Goal: Use online tool/utility

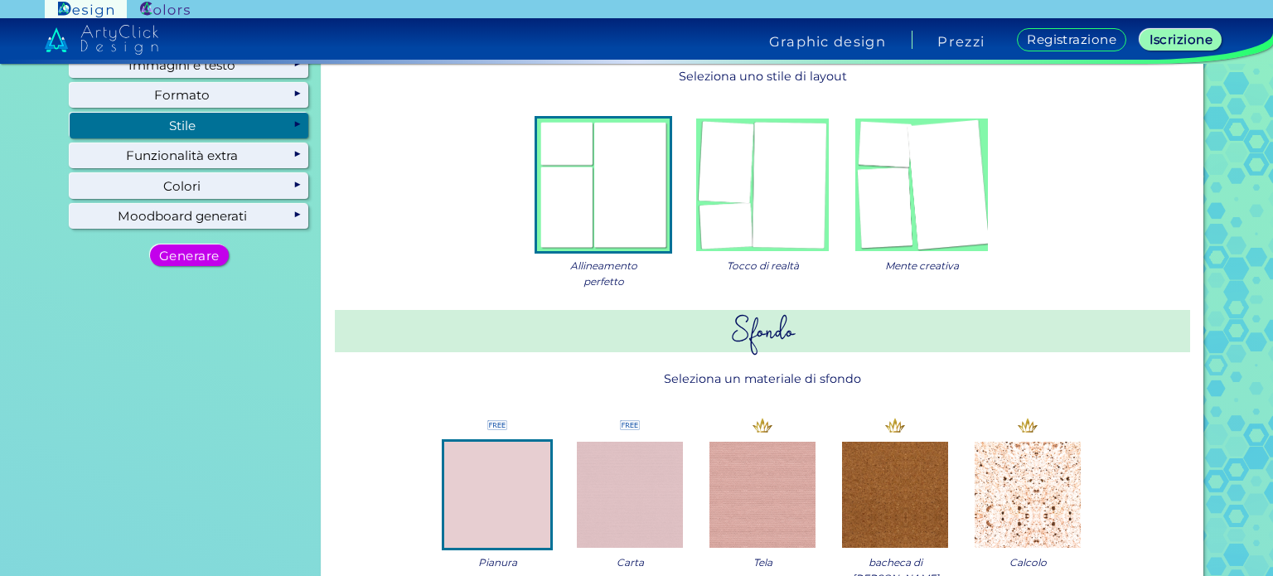
scroll to position [83, 0]
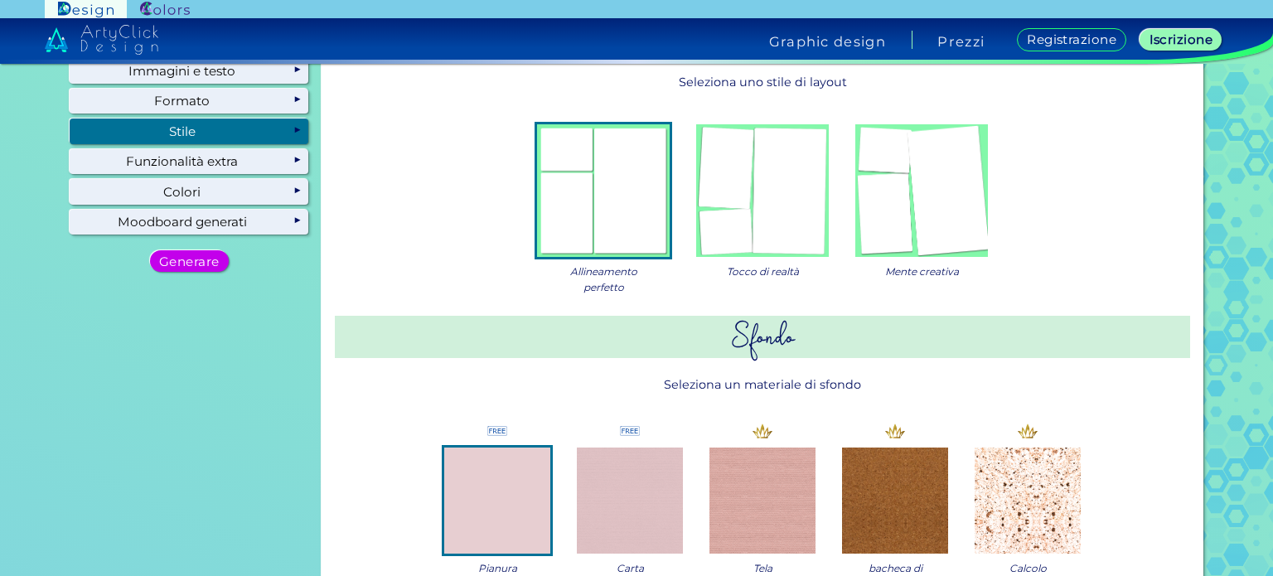
click at [604, 208] on img at bounding box center [603, 190] width 133 height 133
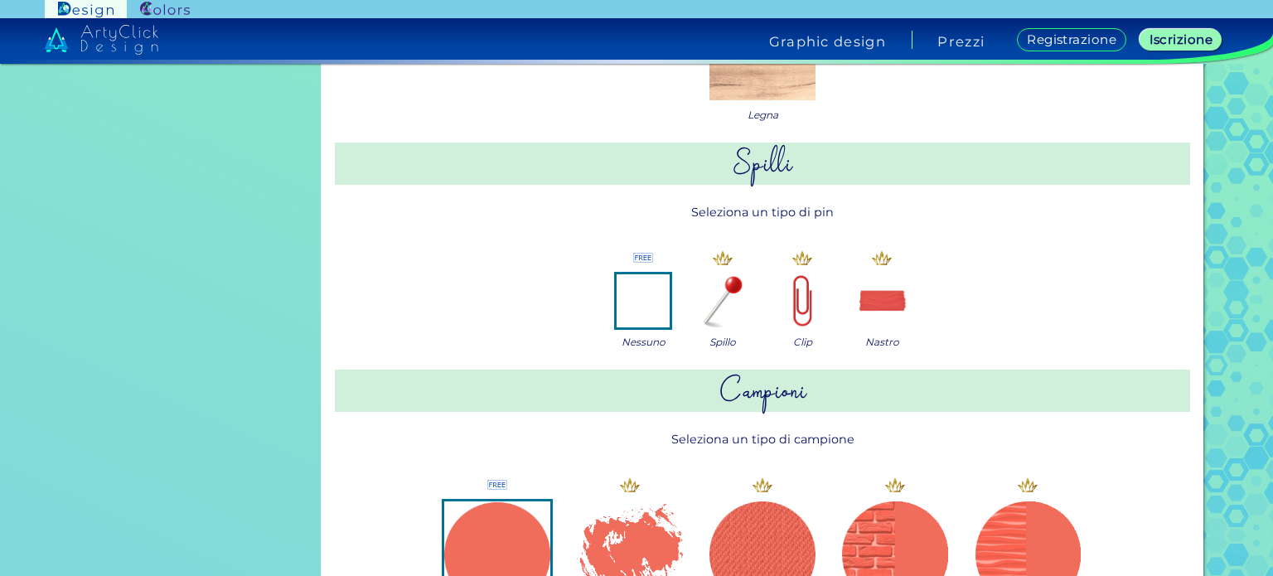
scroll to position [746, 0]
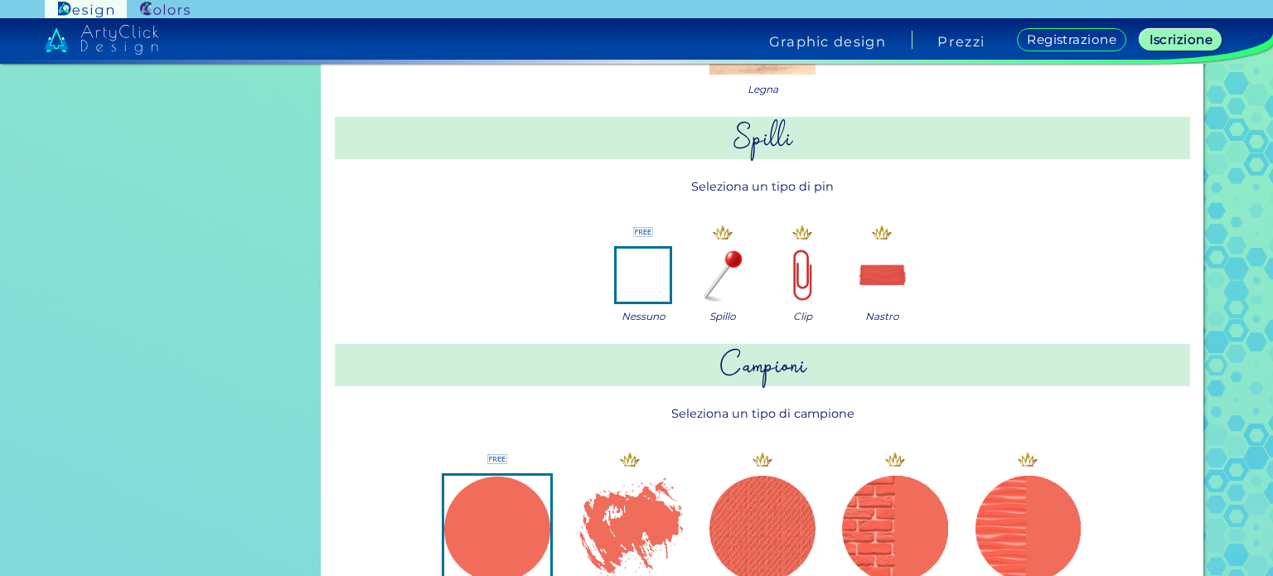
click at [650, 278] on img at bounding box center [643, 275] width 53 height 53
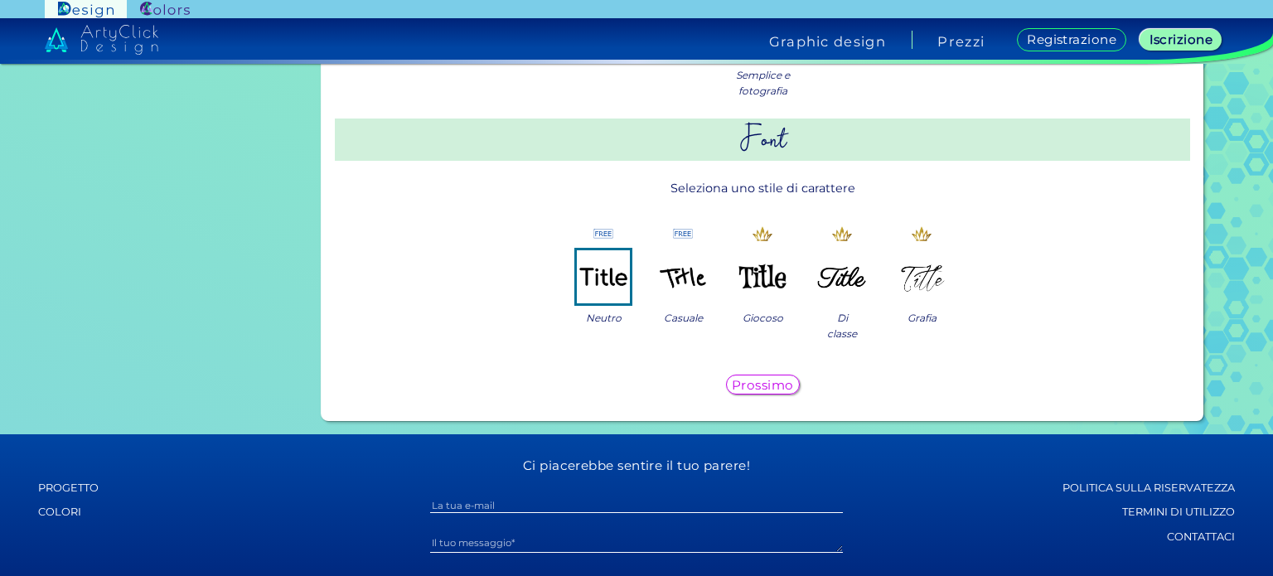
scroll to position [1492, 0]
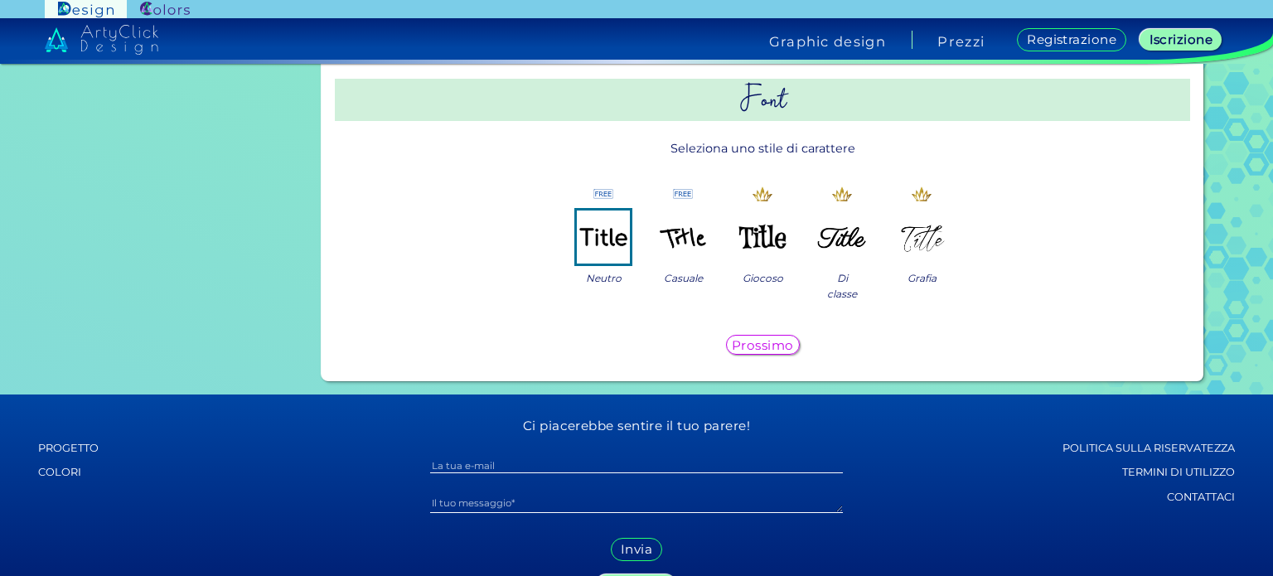
click at [776, 344] on font "Prossimo" at bounding box center [763, 345] width 56 height 14
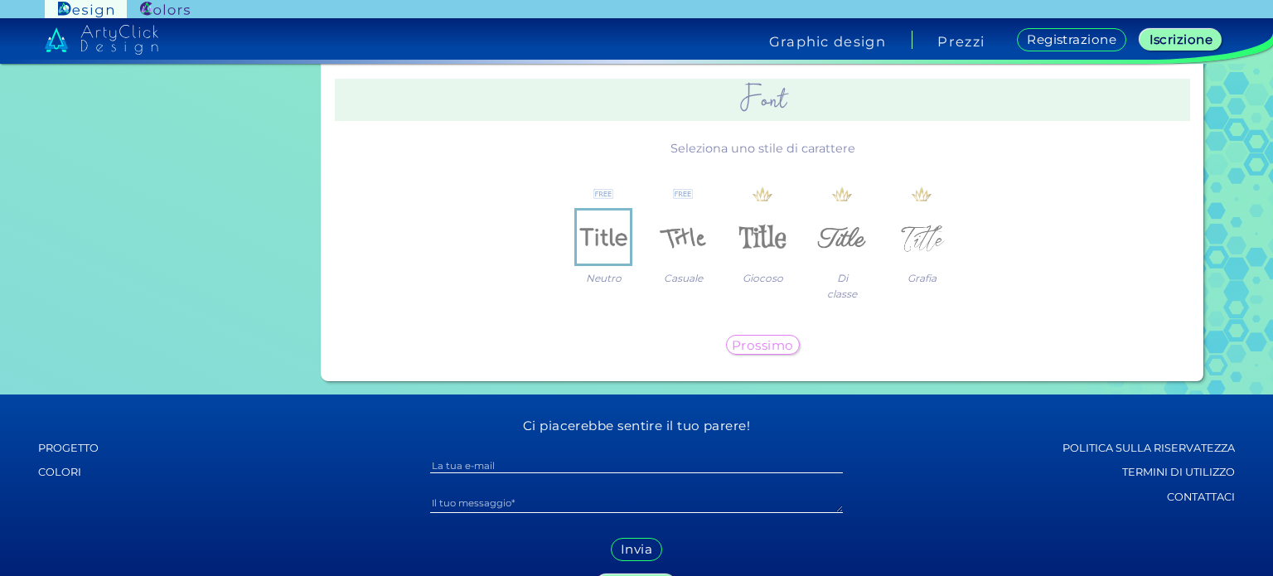
scroll to position [0, 0]
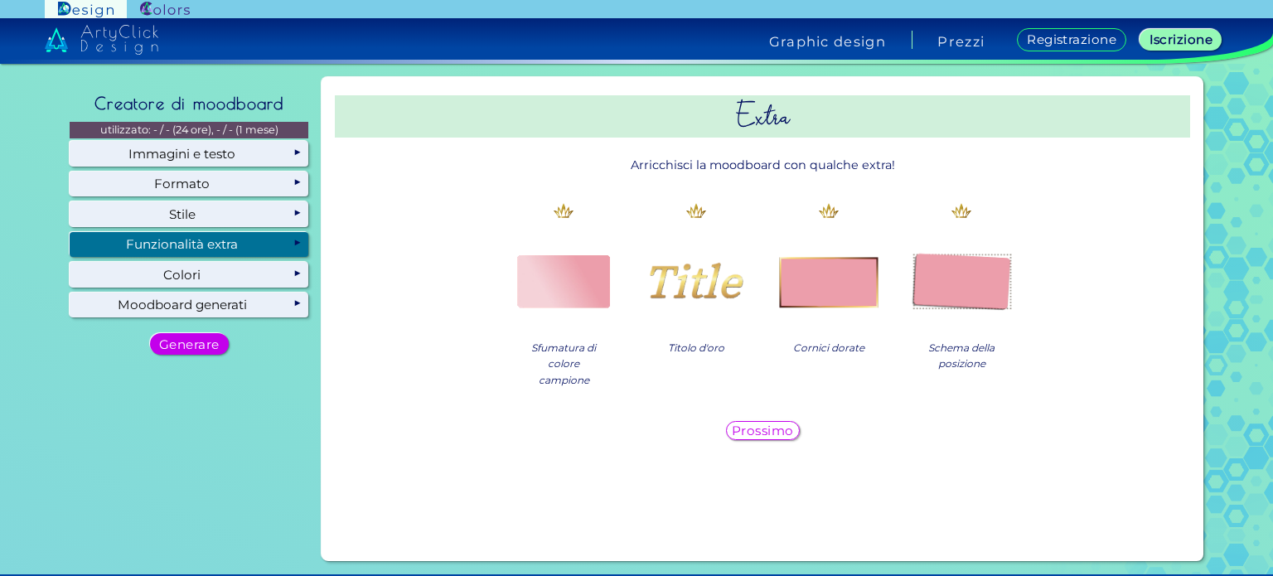
click at [736, 434] on font "Prossimo" at bounding box center [762, 431] width 56 height 14
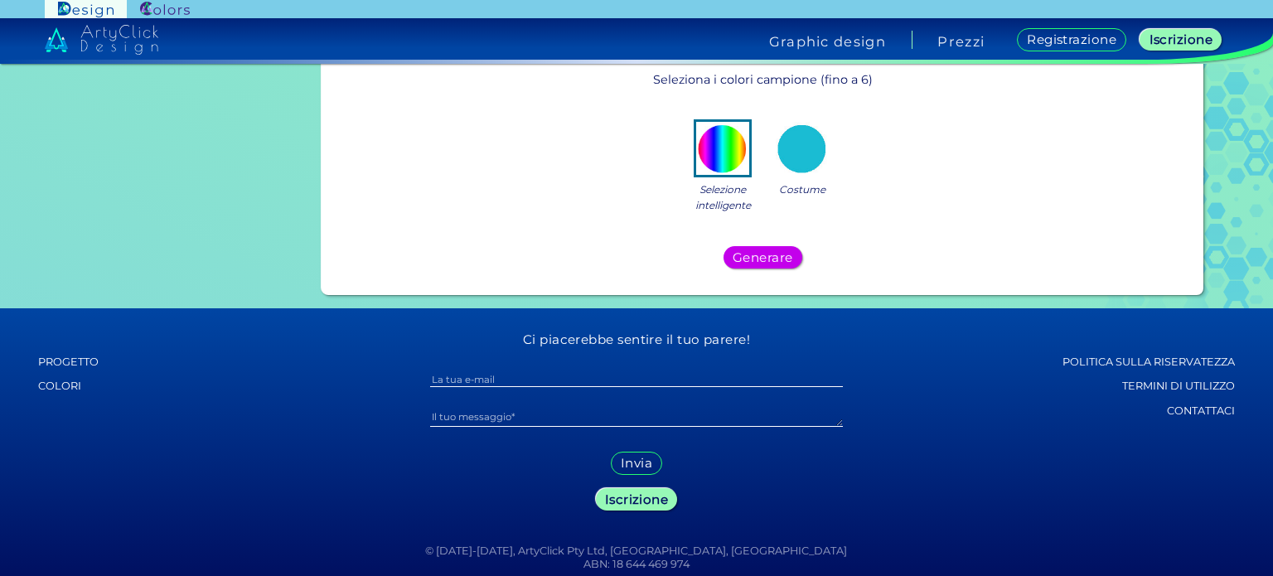
scroll to position [568, 0]
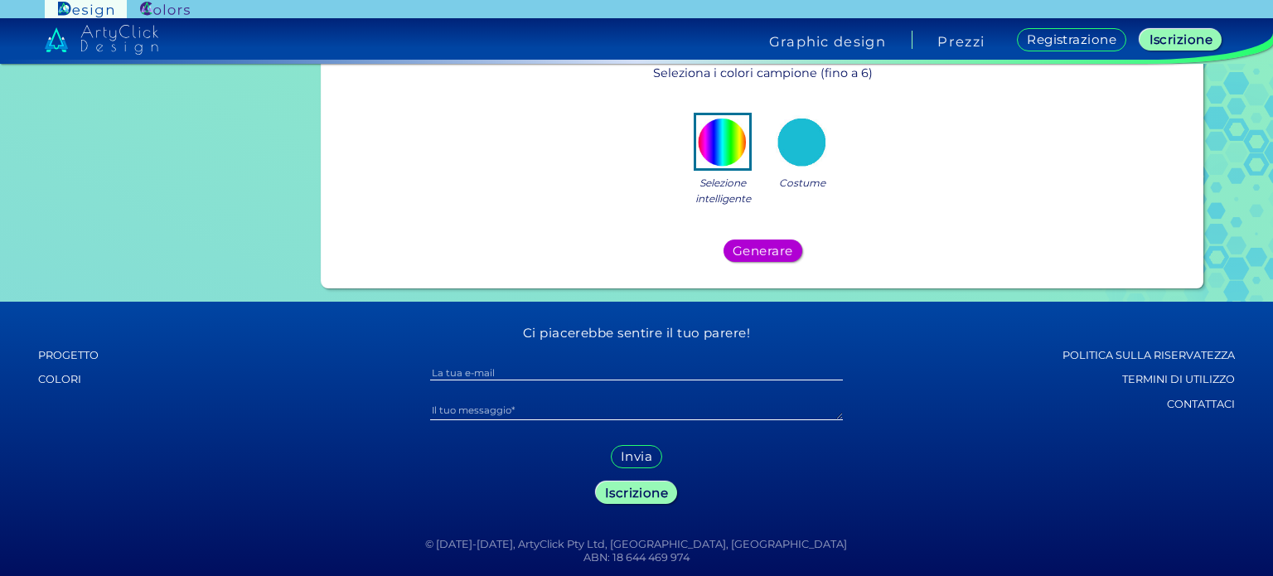
click at [775, 249] on font "Generare" at bounding box center [762, 251] width 55 height 14
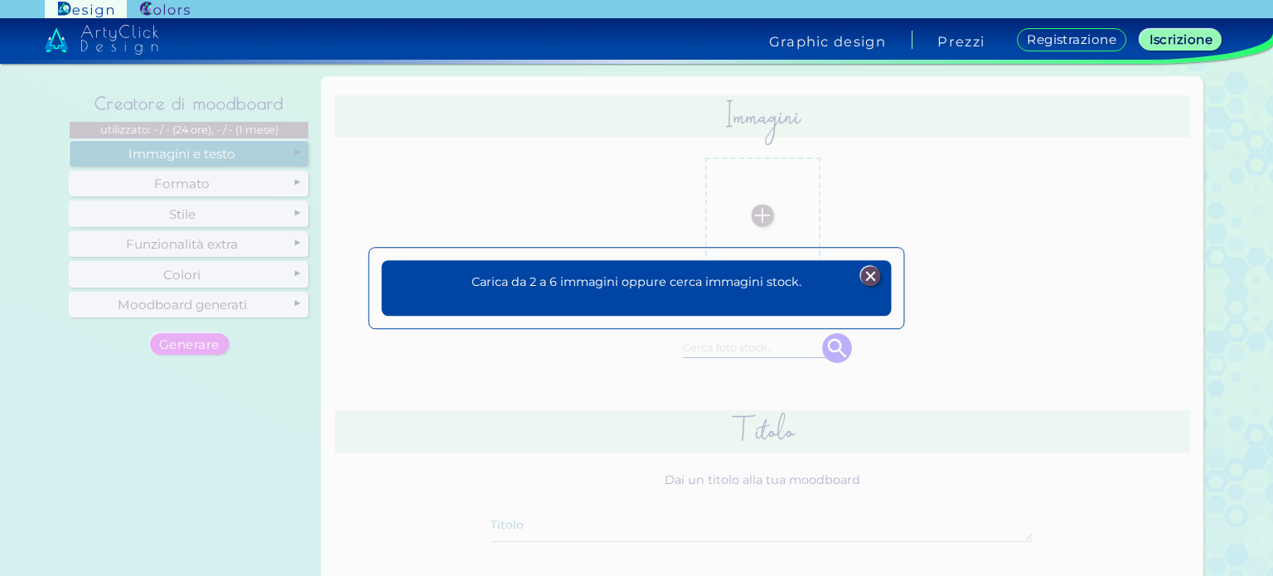
click at [777, 283] on font "Carica da 2 a 6 immagini oppure cerca immagini stock." at bounding box center [637, 281] width 330 height 15
click at [870, 267] on img at bounding box center [870, 276] width 20 height 20
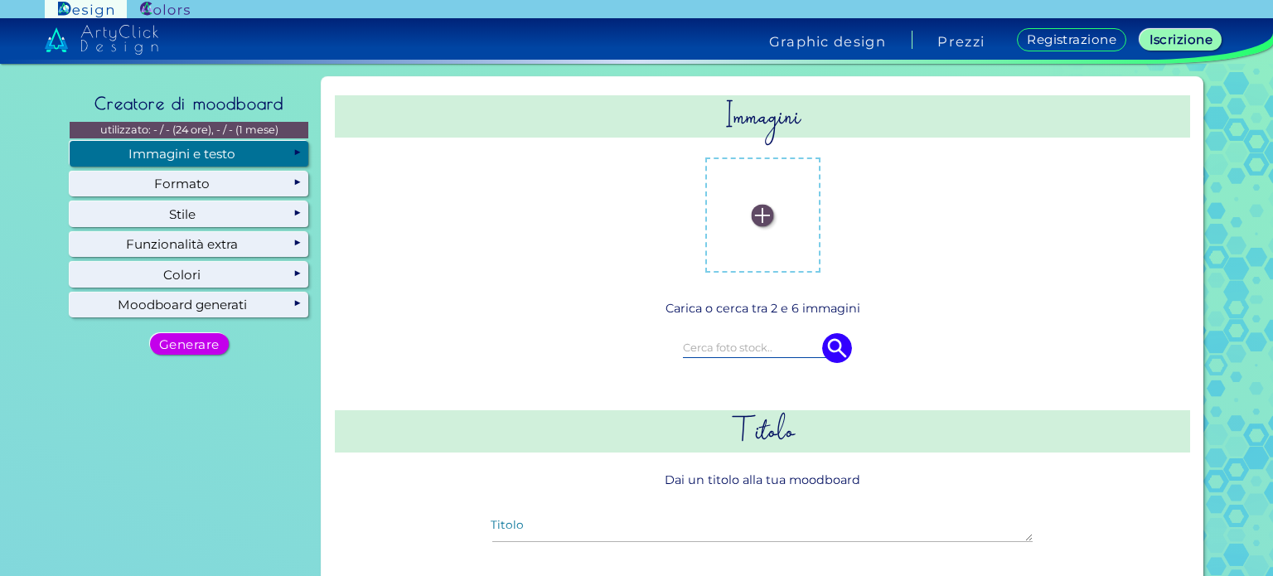
click at [787, 228] on label at bounding box center [763, 215] width 99 height 99
click at [0, 0] on input "file" at bounding box center [0, 0] width 0 height 0
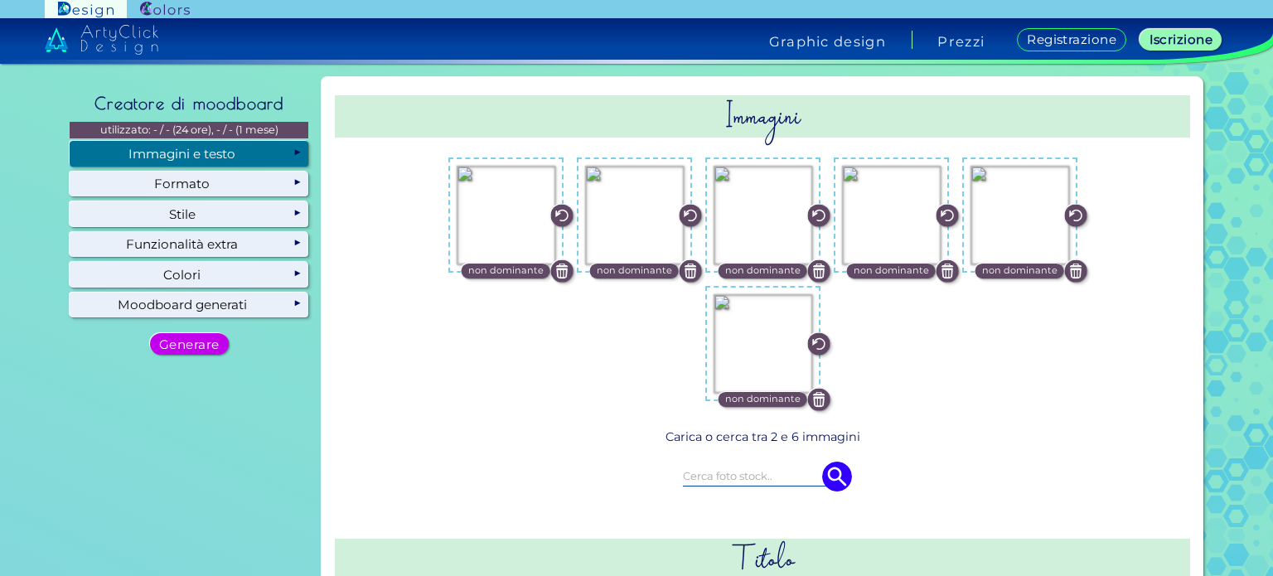
scroll to position [249, 0]
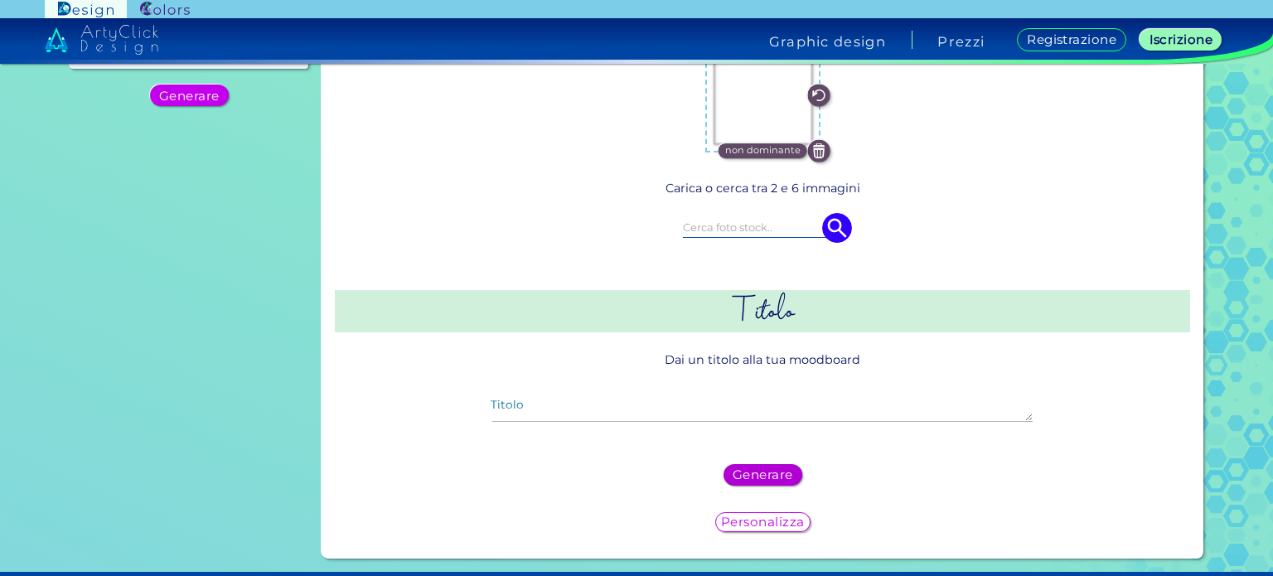
click at [766, 468] on font "Generare" at bounding box center [763, 475] width 54 height 14
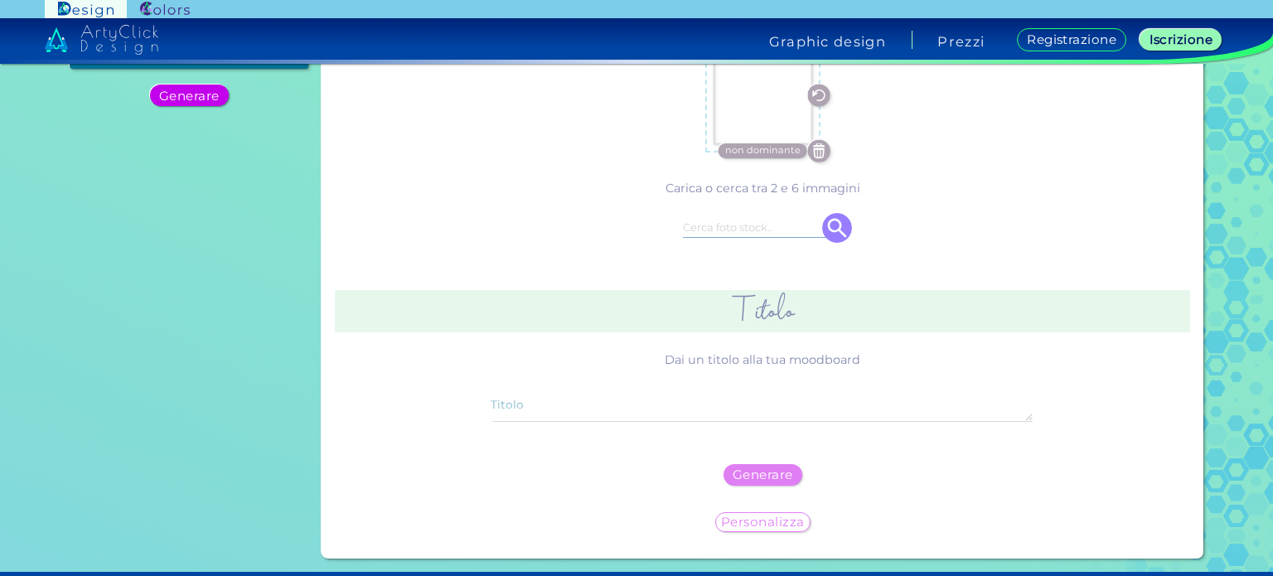
scroll to position [0, 0]
